Goal: Check status: Check status

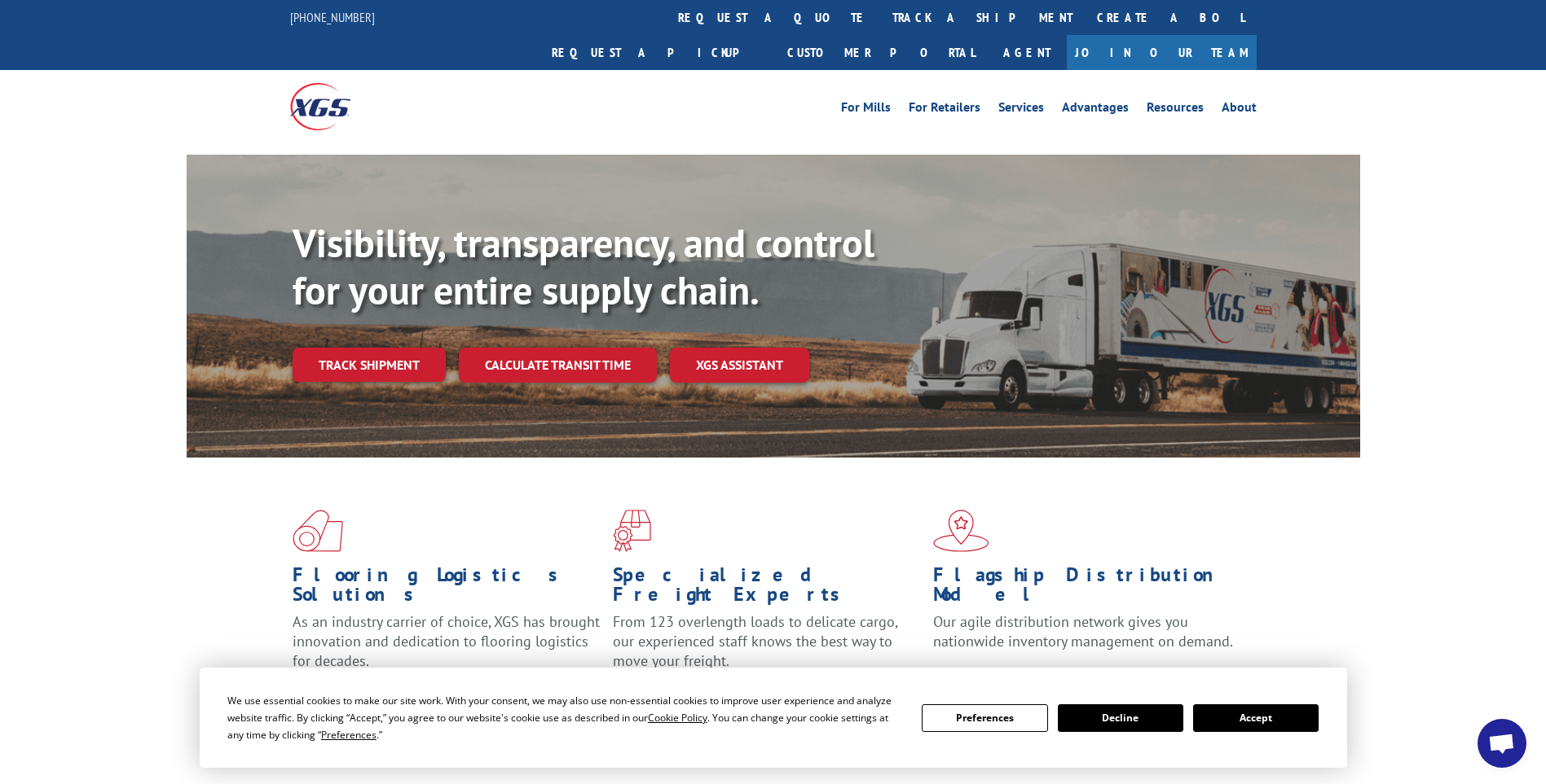
click at [1246, 718] on button "Accept" at bounding box center [1256, 719] width 125 height 28
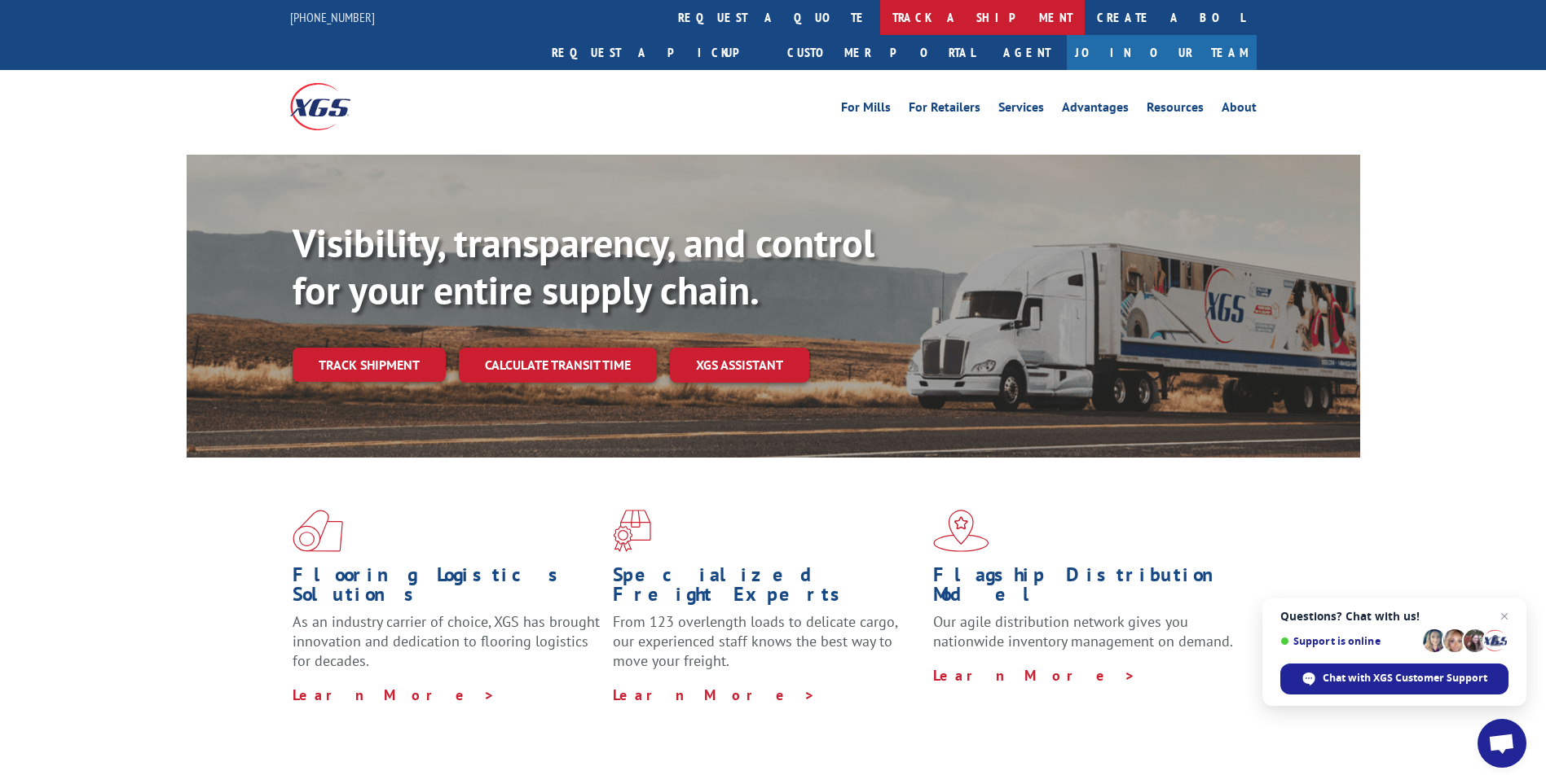
click at [880, 21] on link "track a shipment" at bounding box center [982, 17] width 205 height 35
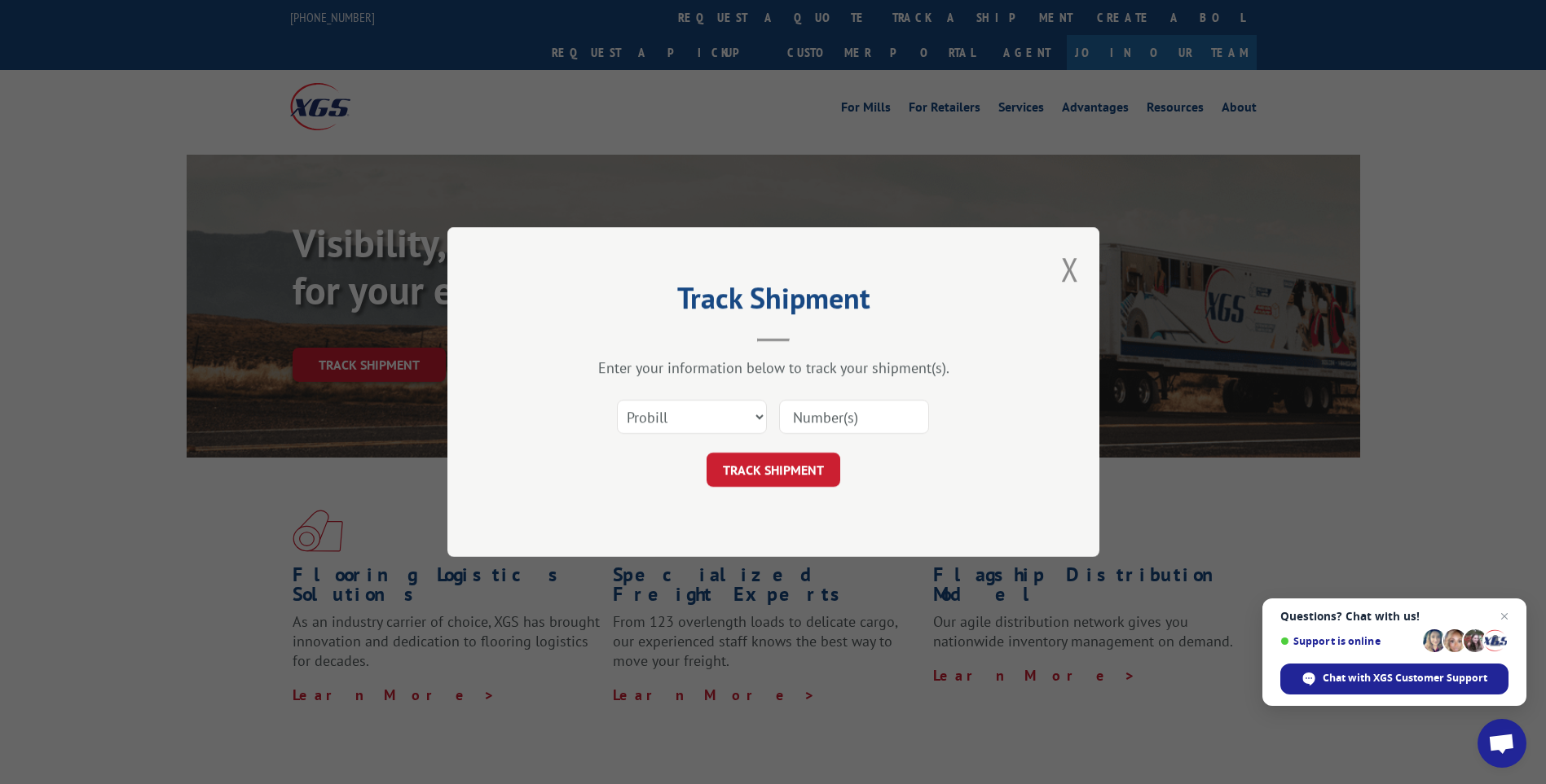
click at [862, 422] on input at bounding box center [854, 416] width 150 height 34
paste input "17439177"
type input "17439177"
click at [772, 471] on button "TRACK SHIPMENT" at bounding box center [773, 470] width 133 height 34
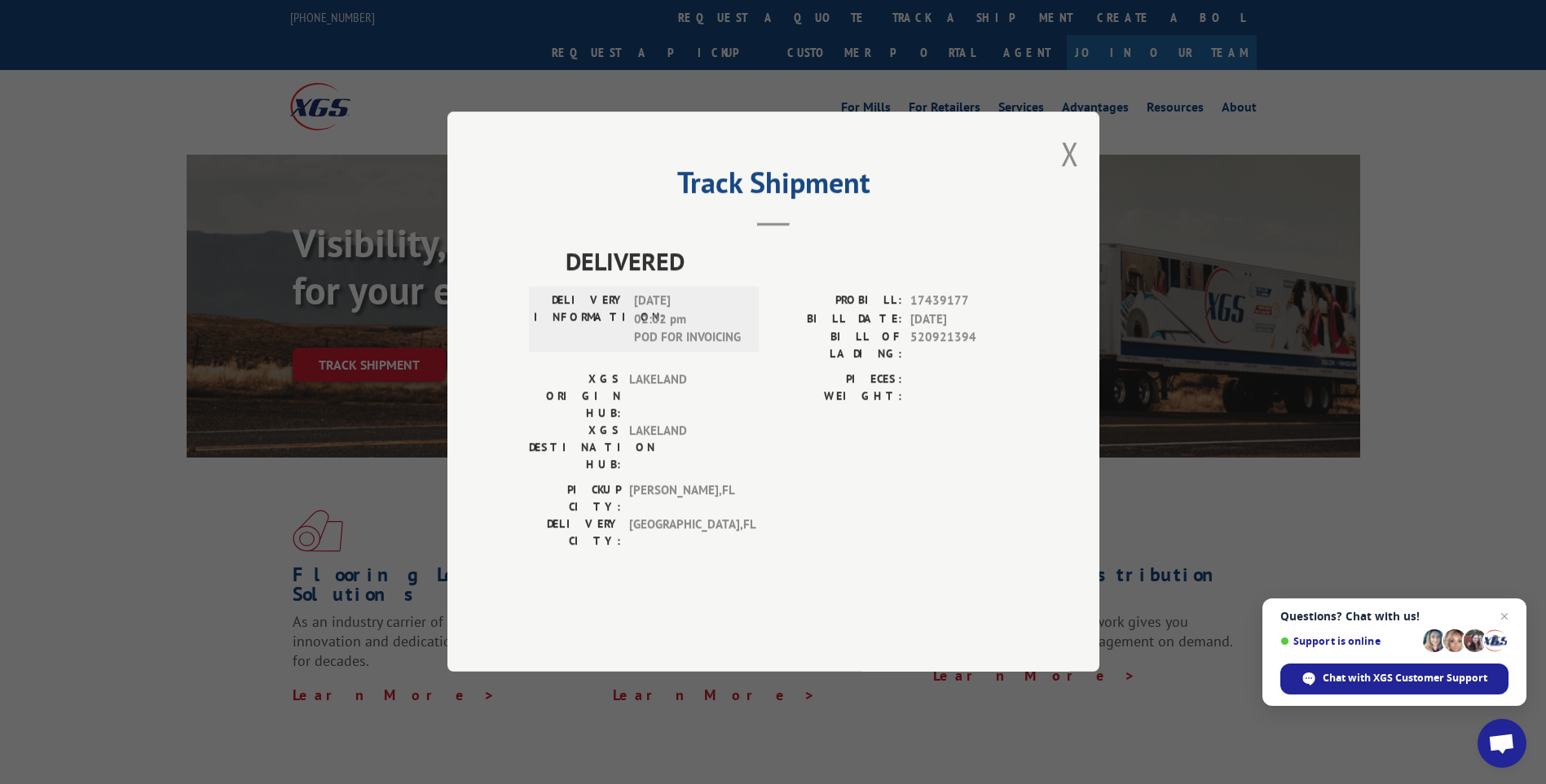
click at [931, 311] on span "17439177" at bounding box center [963, 302] width 107 height 19
copy span "17439177"
click at [1068, 175] on button "Close modal" at bounding box center [1069, 153] width 18 height 44
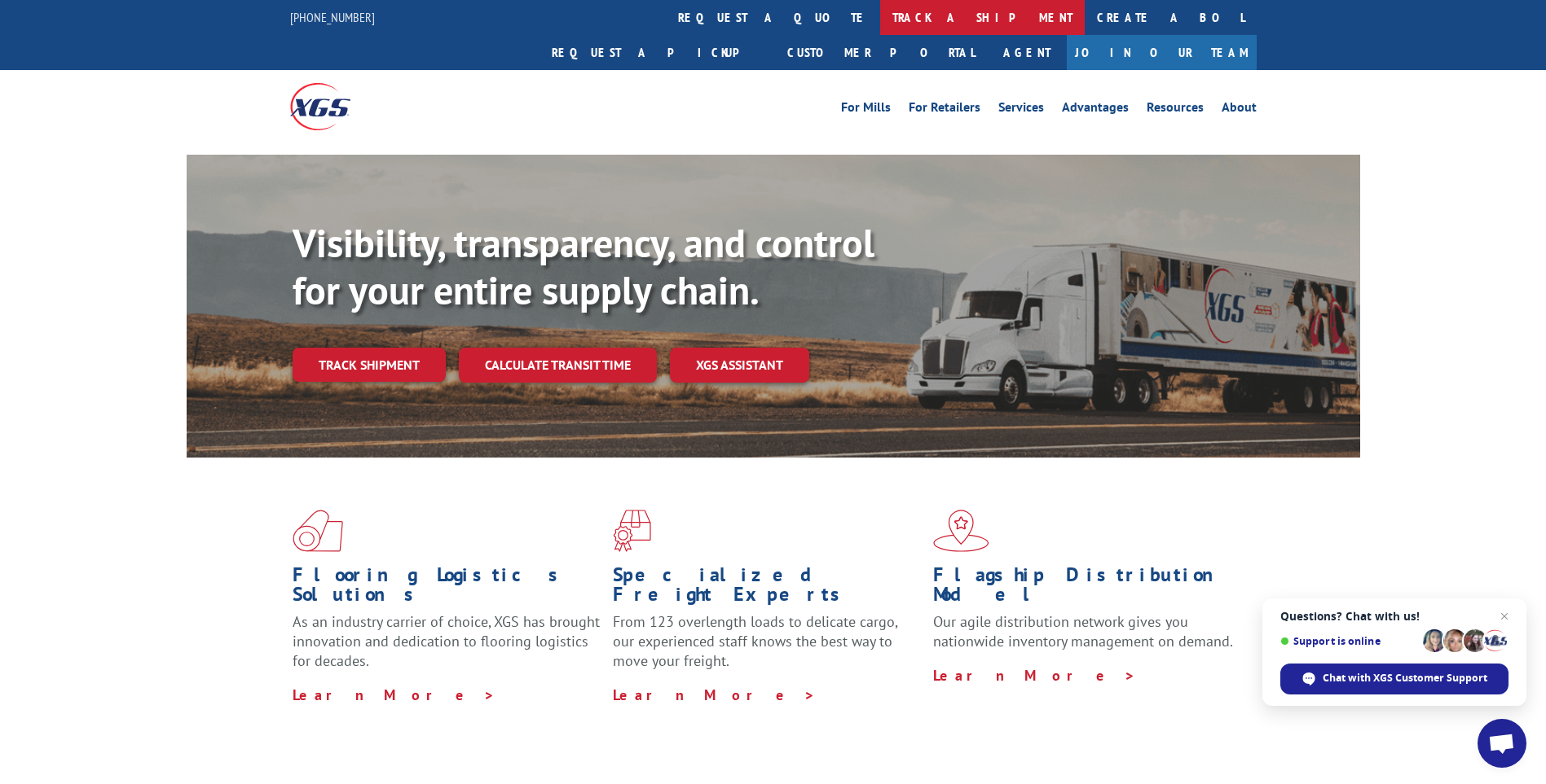
click at [880, 17] on link "track a shipment" at bounding box center [982, 17] width 205 height 35
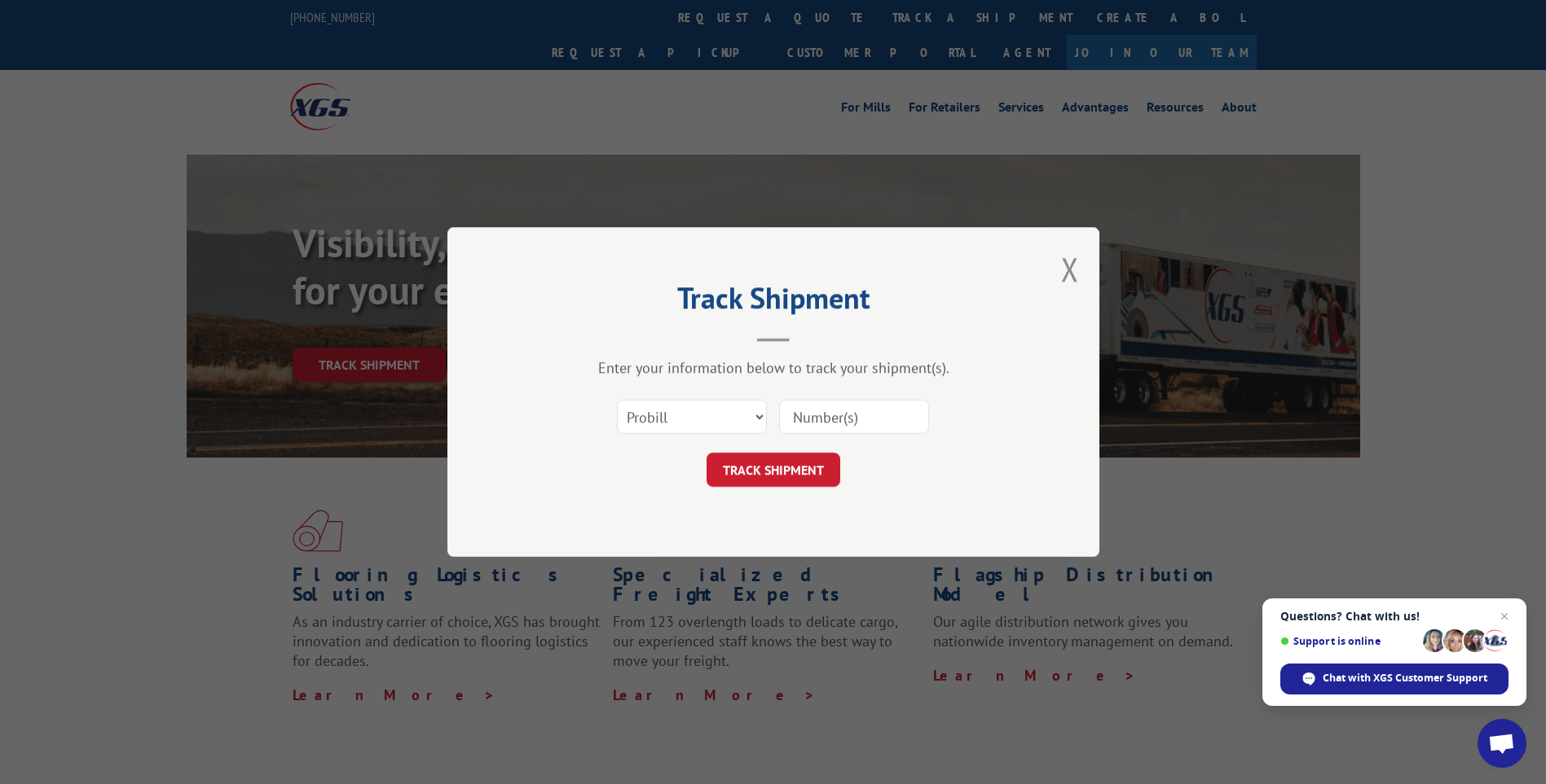
click at [810, 416] on input at bounding box center [854, 416] width 150 height 34
type input "17504890"
click at [814, 471] on button "TRACK SHIPMENT" at bounding box center [773, 470] width 133 height 34
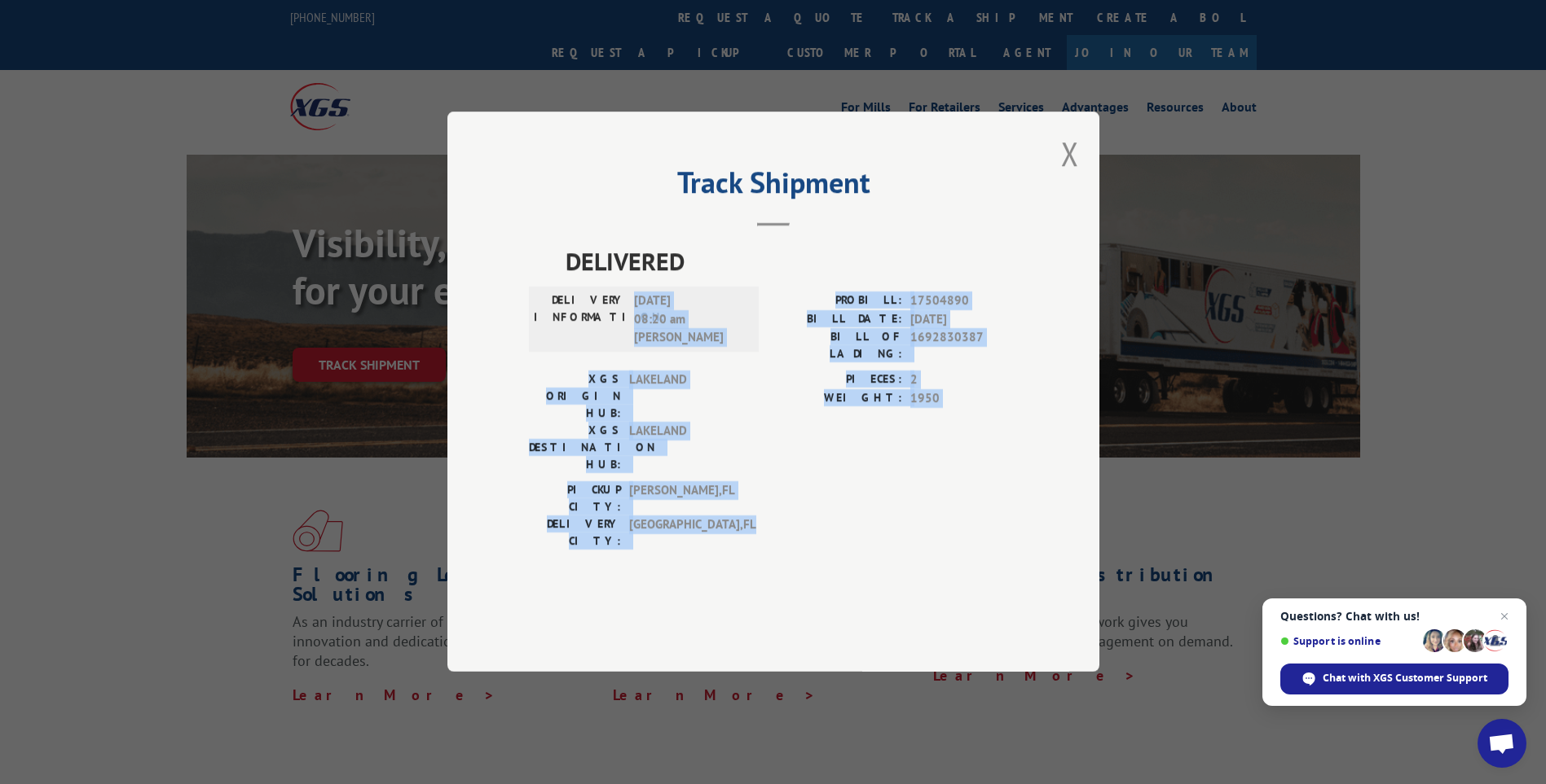
drag, startPoint x: 633, startPoint y: 344, endPoint x: 742, endPoint y: 499, distance: 189.5
click at [742, 499] on div "DELIVERED DELIVERY INFORMATION: [DATE] 08:20 am [PERSON_NAME]: 17504890 BILL DA…" at bounding box center [773, 402] width 489 height 315
click at [1069, 175] on button "Close modal" at bounding box center [1069, 153] width 18 height 44
